Goal: Book appointment/travel/reservation

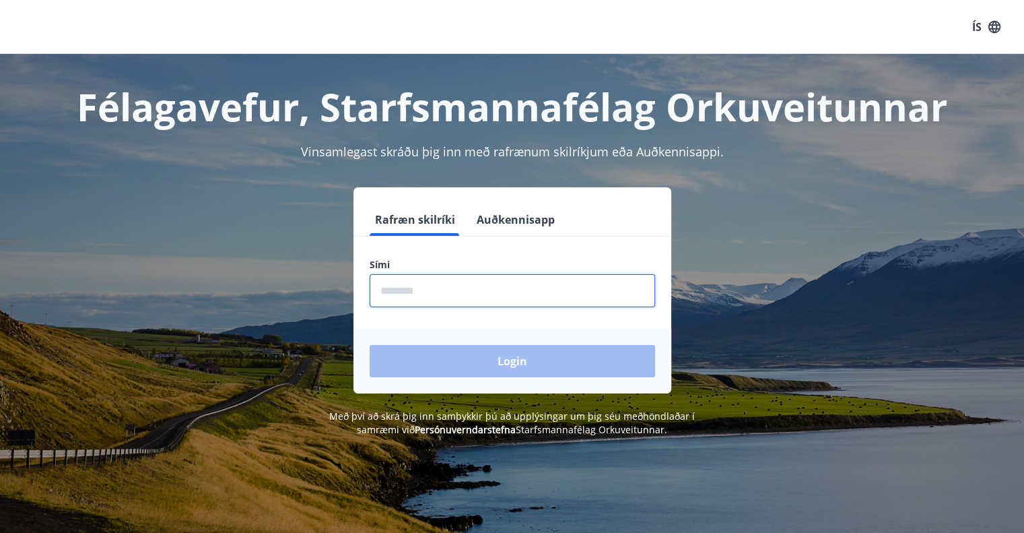
click at [395, 283] on input "phone" at bounding box center [513, 290] width 286 height 33
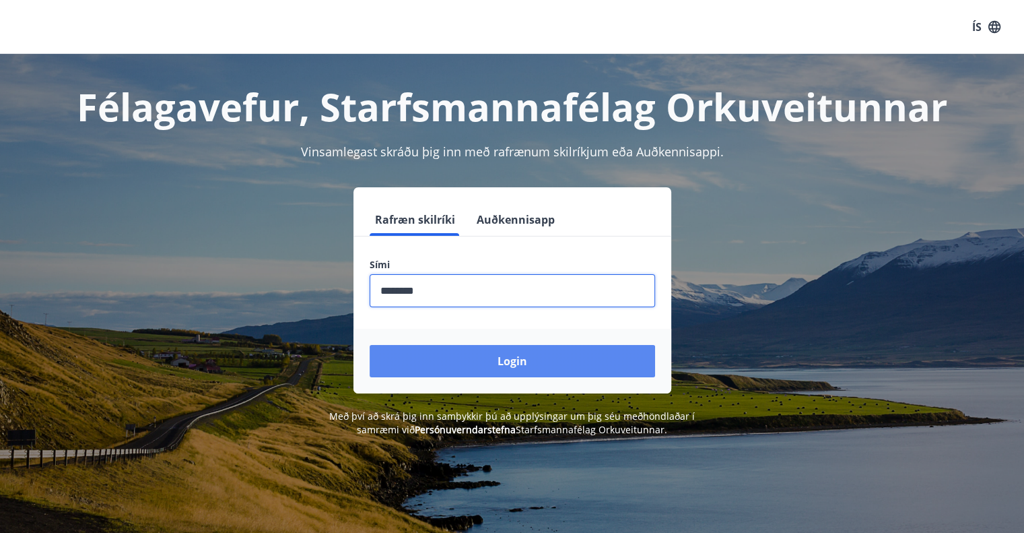
type input "********"
click at [560, 360] on button "Login" at bounding box center [513, 361] width 286 height 32
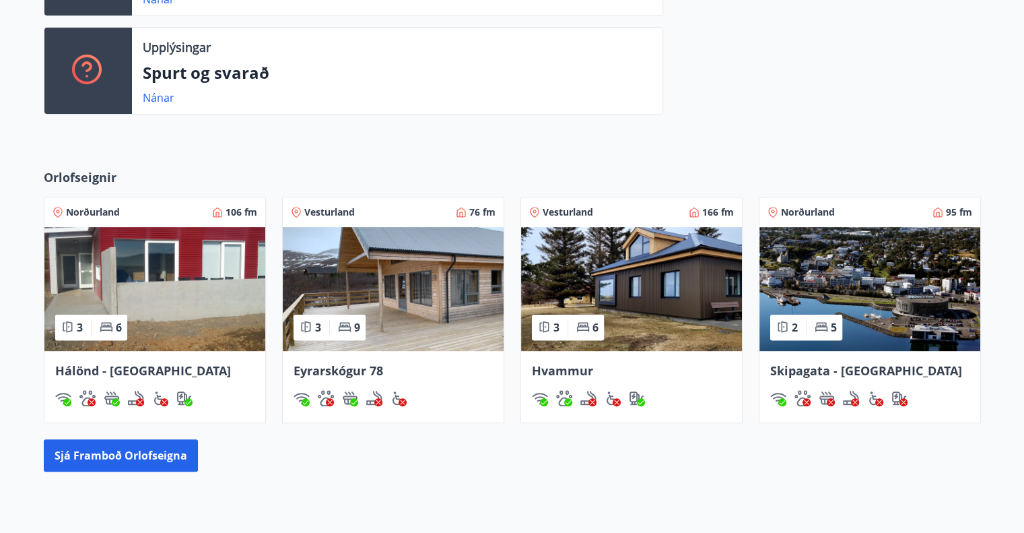
scroll to position [539, 0]
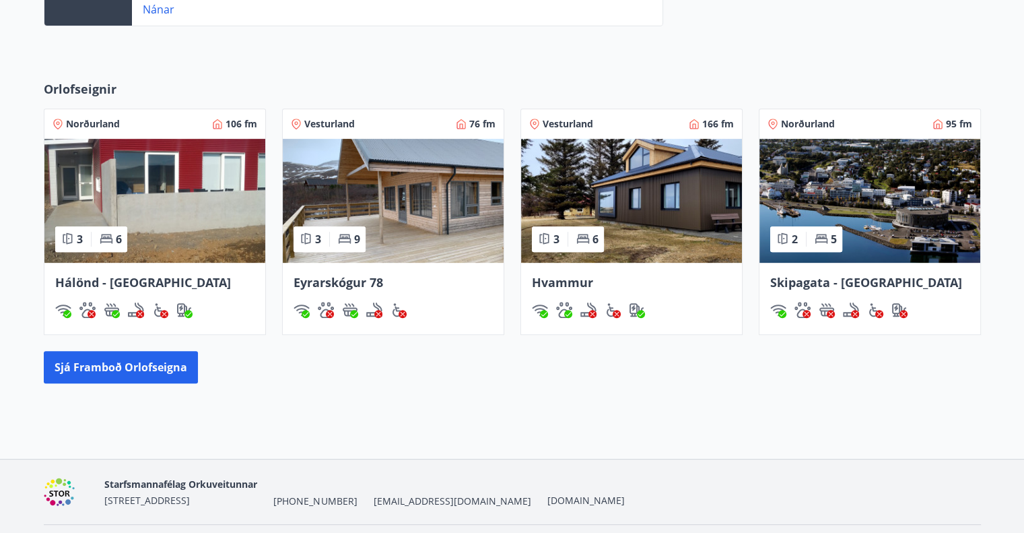
click at [871, 204] on img at bounding box center [870, 201] width 221 height 124
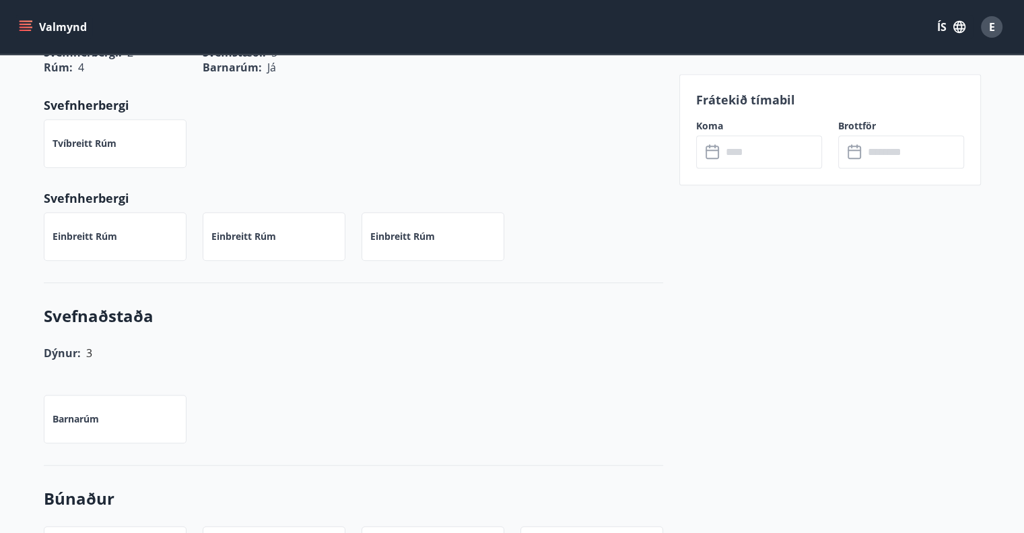
scroll to position [1160, 0]
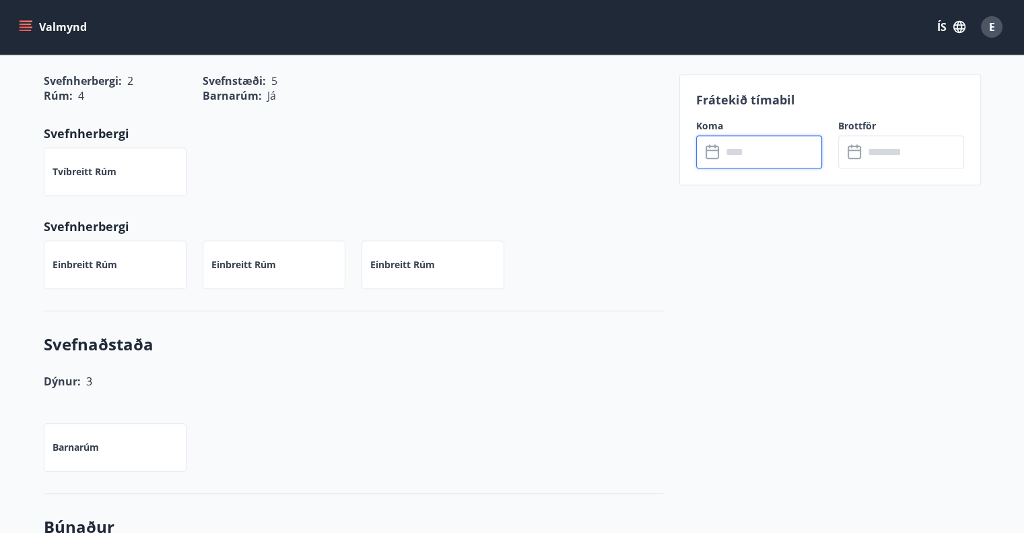
click at [752, 153] on input "text" at bounding box center [772, 151] width 100 height 33
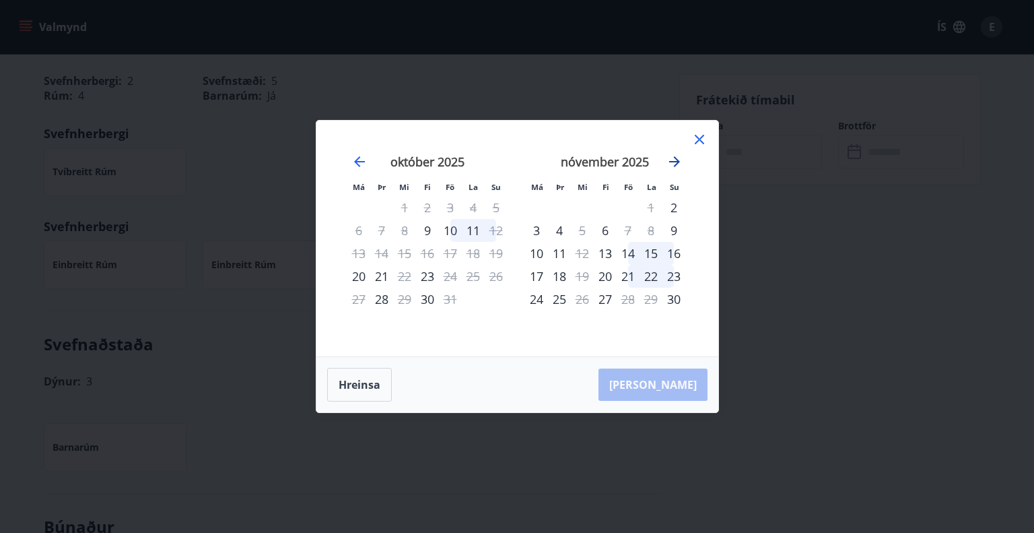
click at [676, 164] on icon "Move forward to switch to the next month." at bounding box center [675, 162] width 16 height 16
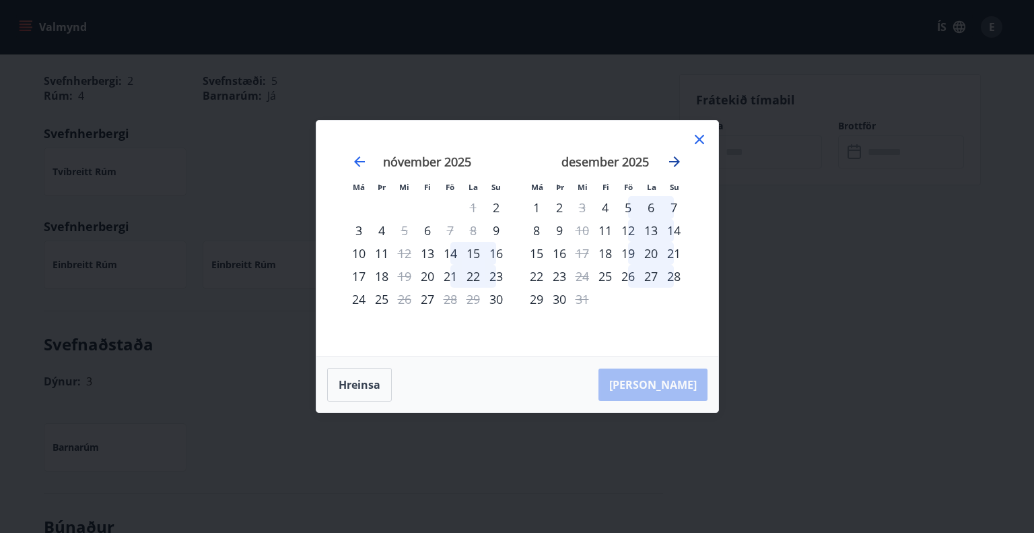
click at [676, 164] on icon "Move forward to switch to the next month." at bounding box center [675, 162] width 16 height 16
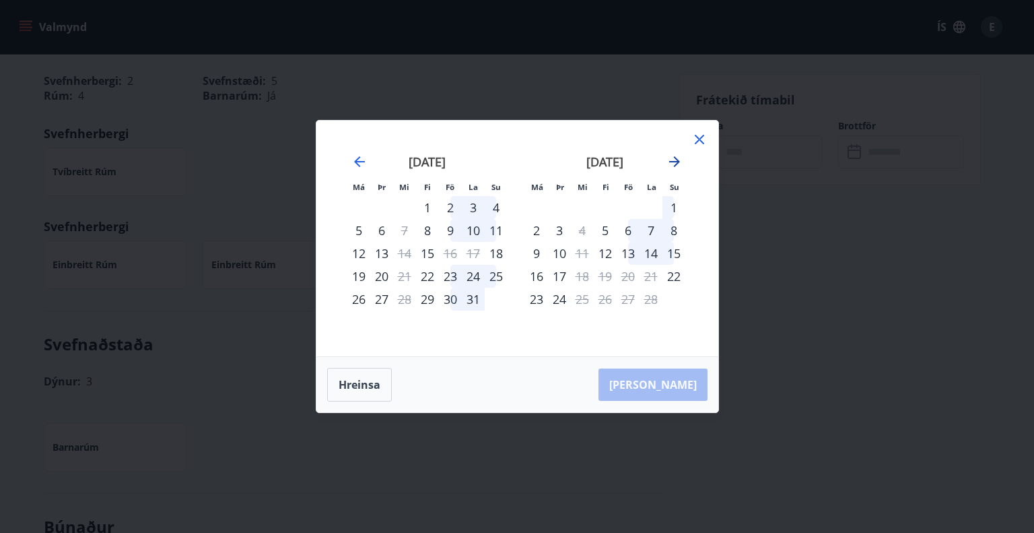
click at [679, 166] on icon "Move forward to switch to the next month." at bounding box center [675, 162] width 16 height 16
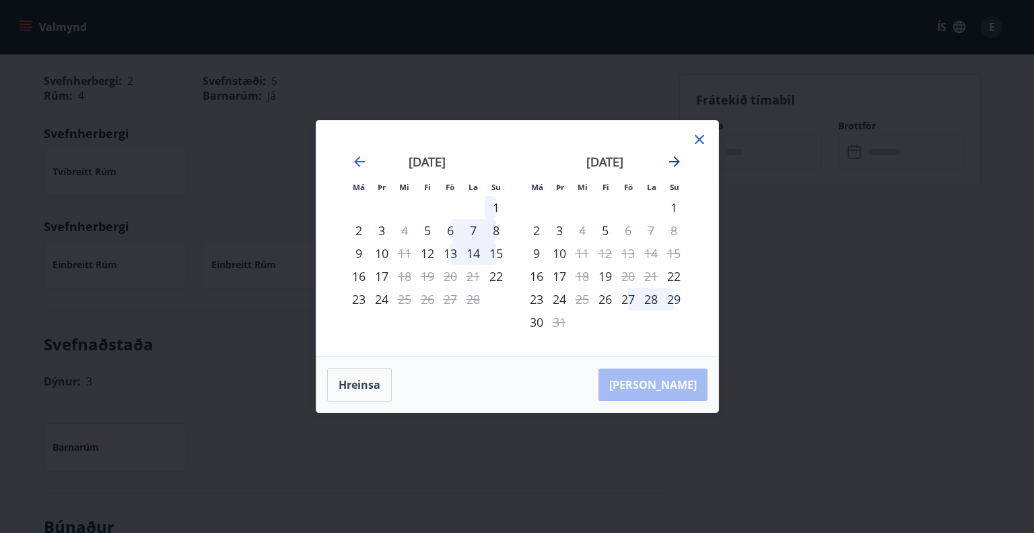
click at [674, 161] on icon "Move forward to switch to the next month." at bounding box center [675, 162] width 16 height 16
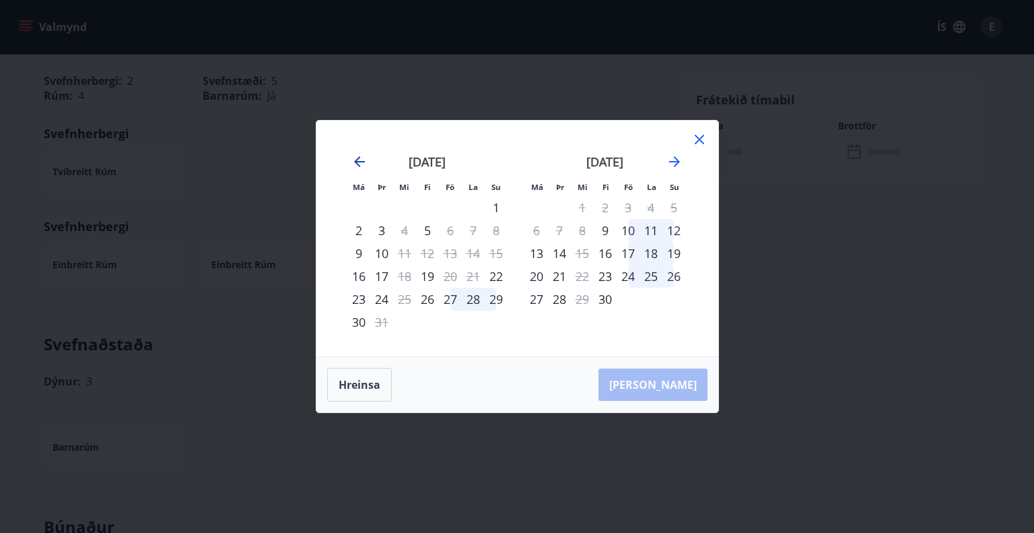
click at [354, 161] on icon "Move backward to switch to the previous month." at bounding box center [360, 162] width 16 height 16
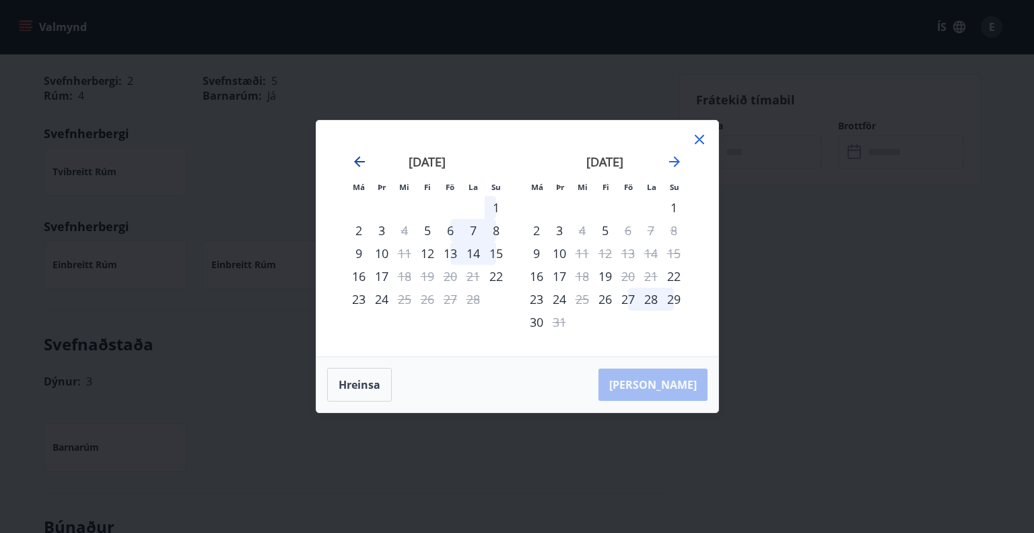
click at [354, 161] on icon "Move backward to switch to the previous month." at bounding box center [360, 162] width 16 height 16
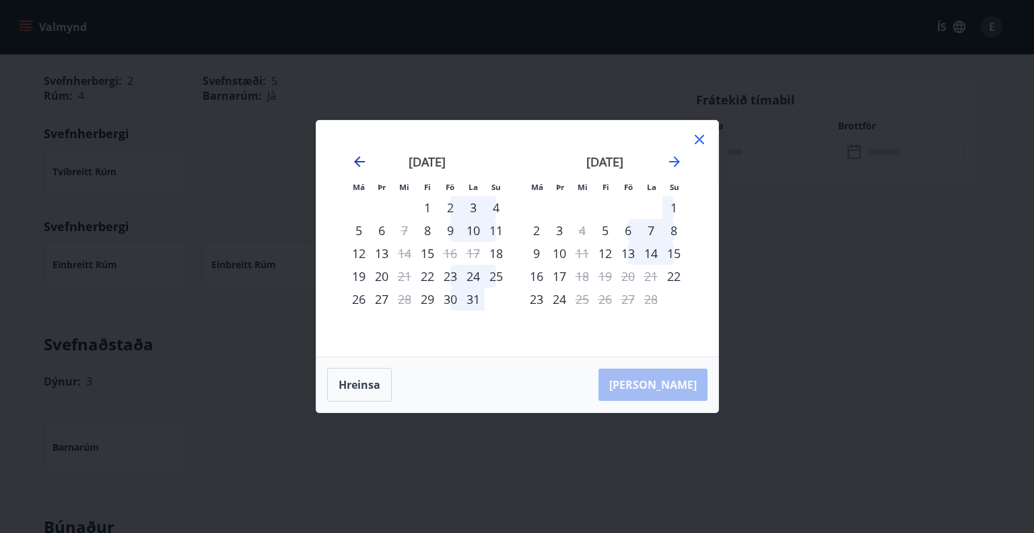
click at [354, 161] on icon "Move backward to switch to the previous month." at bounding box center [360, 162] width 16 height 16
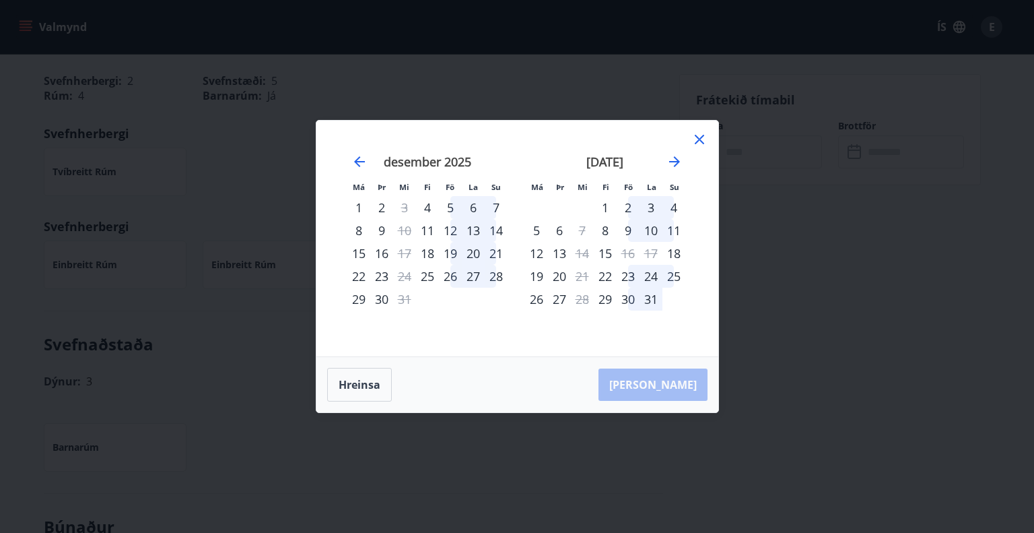
click at [628, 277] on div "23" at bounding box center [628, 276] width 23 height 23
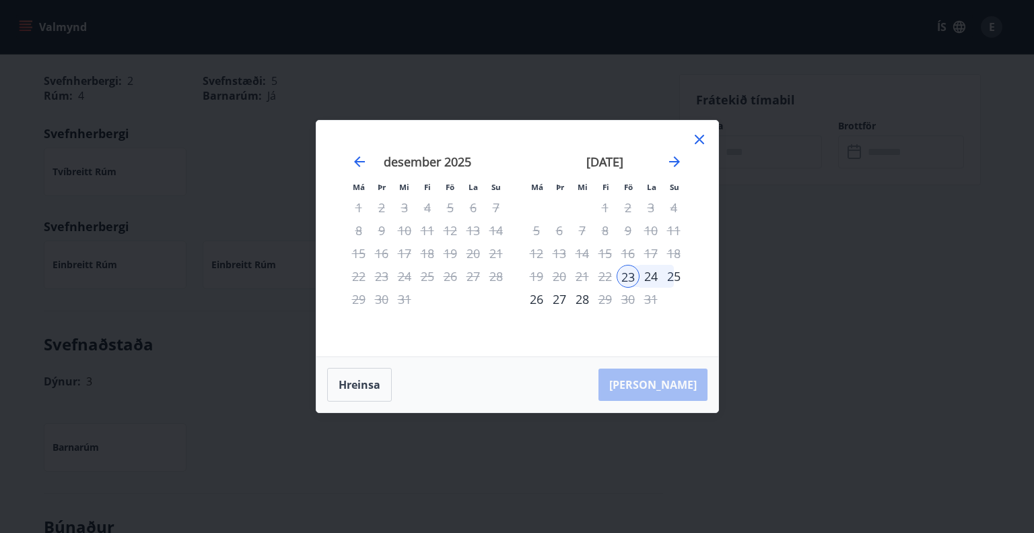
click at [671, 275] on div "25" at bounding box center [674, 276] width 23 height 23
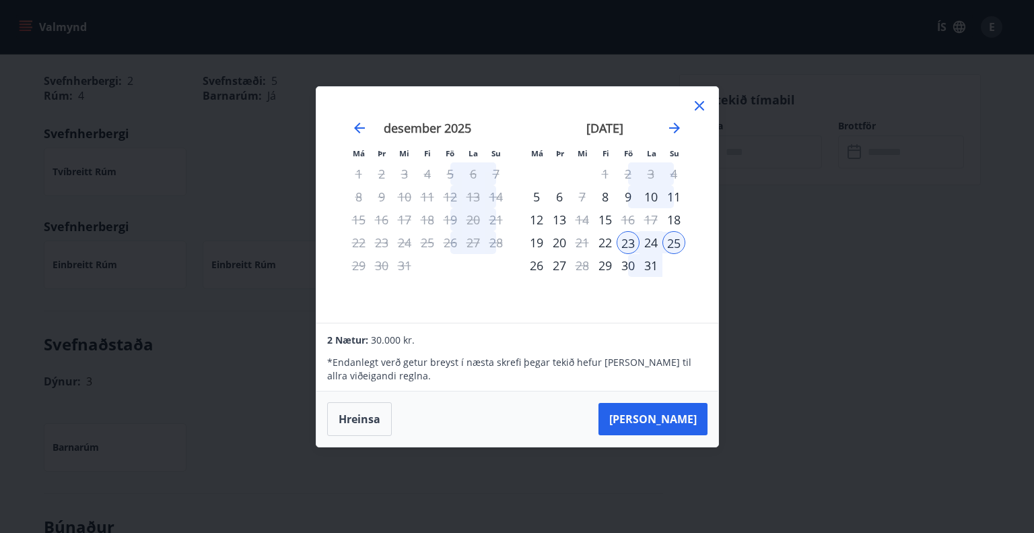
click at [702, 109] on icon at bounding box center [699, 105] width 9 height 9
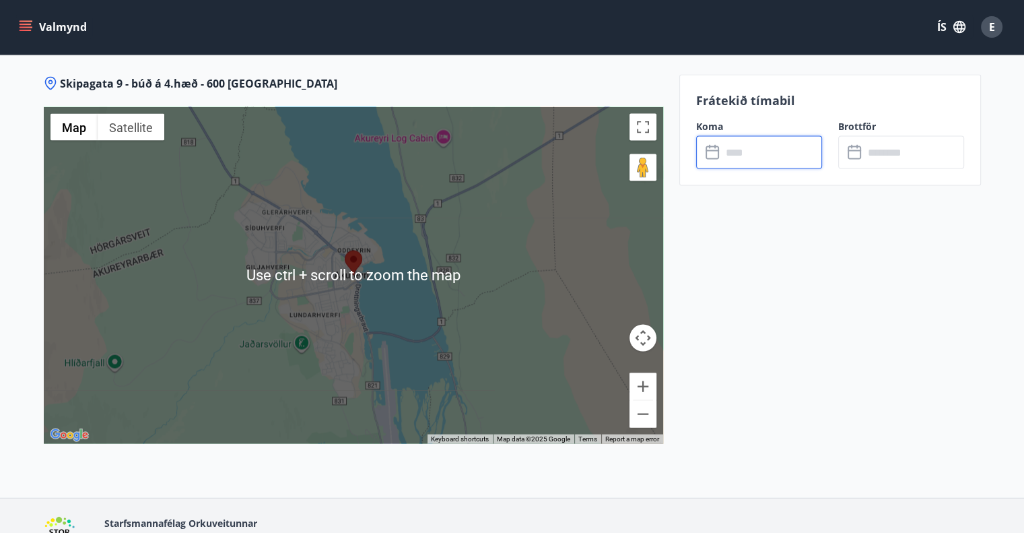
scroll to position [2507, 0]
